Goal: Entertainment & Leisure: Browse casually

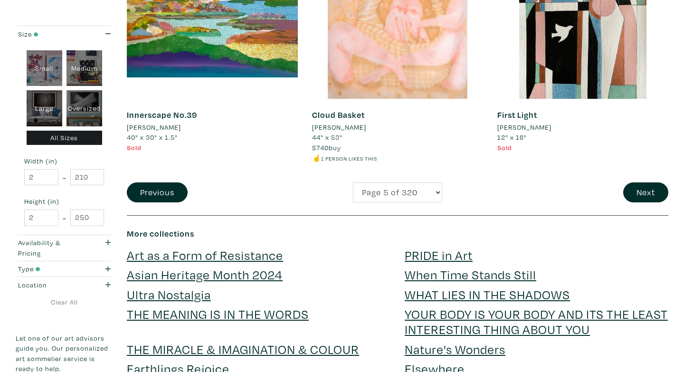
scroll to position [2010, 0]
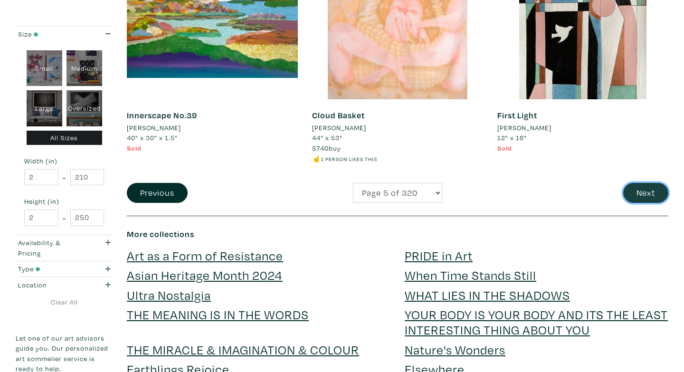
click at [646, 195] on button "Next" at bounding box center [645, 193] width 45 height 20
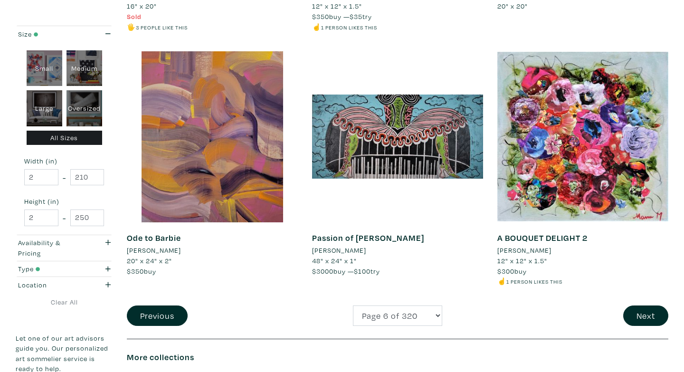
scroll to position [1900, 0]
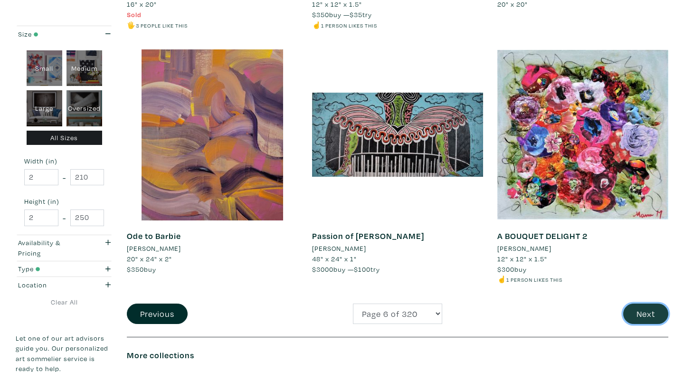
click at [652, 303] on button "Next" at bounding box center [645, 313] width 45 height 20
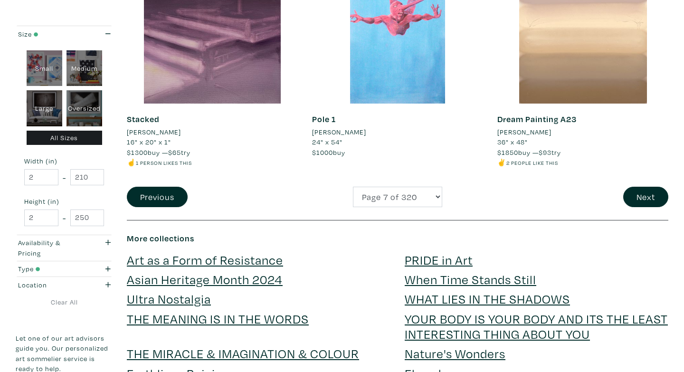
scroll to position [1991, 0]
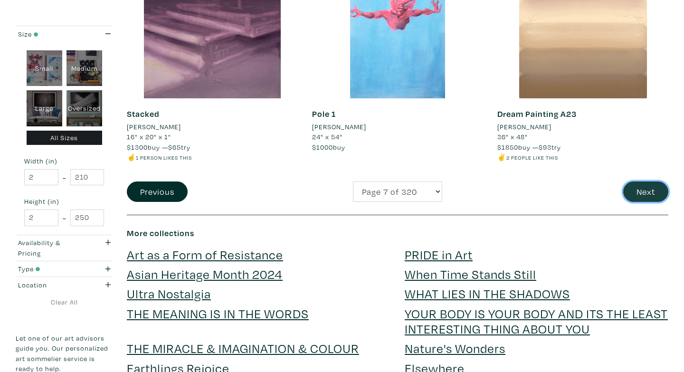
click at [658, 187] on button "Next" at bounding box center [645, 191] width 45 height 20
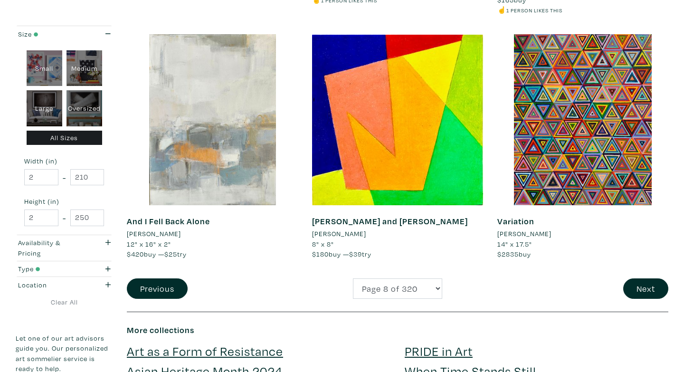
scroll to position [1925, 0]
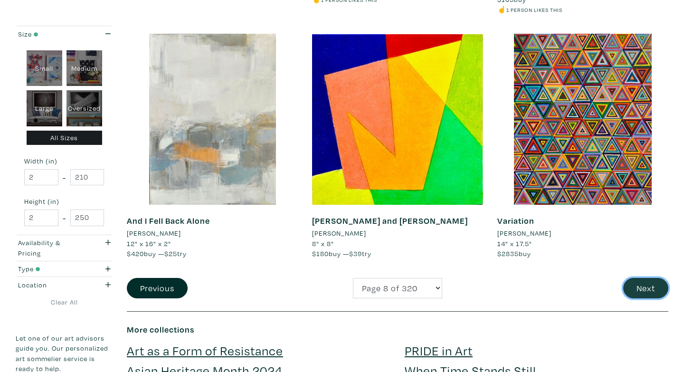
click at [635, 284] on button "Next" at bounding box center [645, 288] width 45 height 20
